Goal: Navigation & Orientation: Find specific page/section

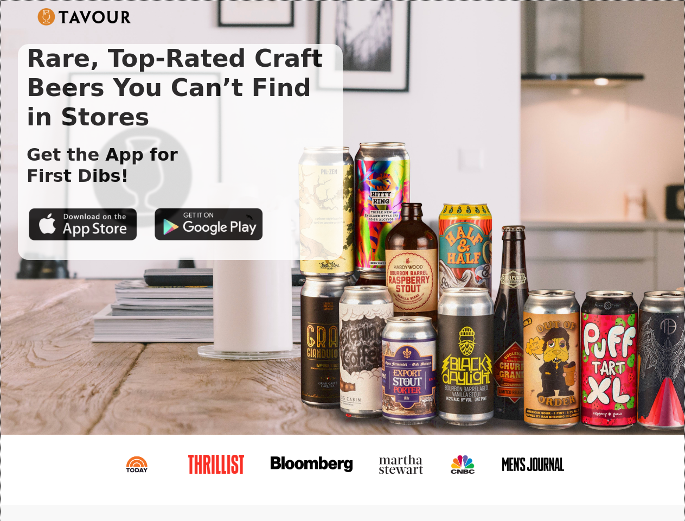
click at [84, 17] on img at bounding box center [84, 16] width 94 height 17
